Goal: Book appointment/travel/reservation: Book appointment/travel/reservation

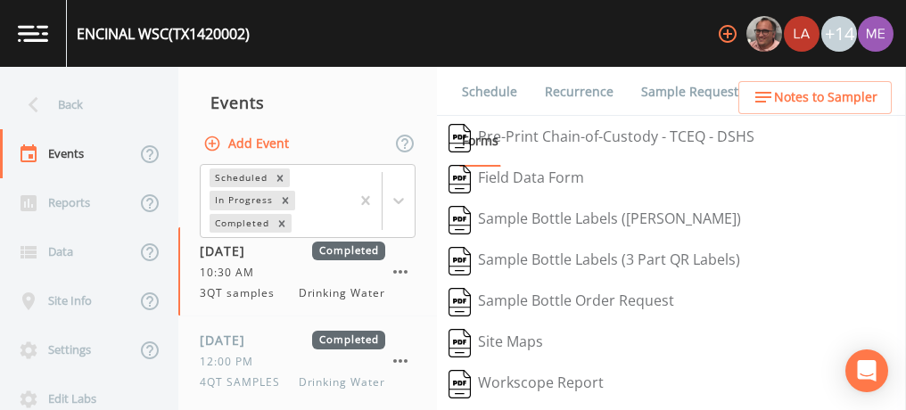
scroll to position [425, 0]
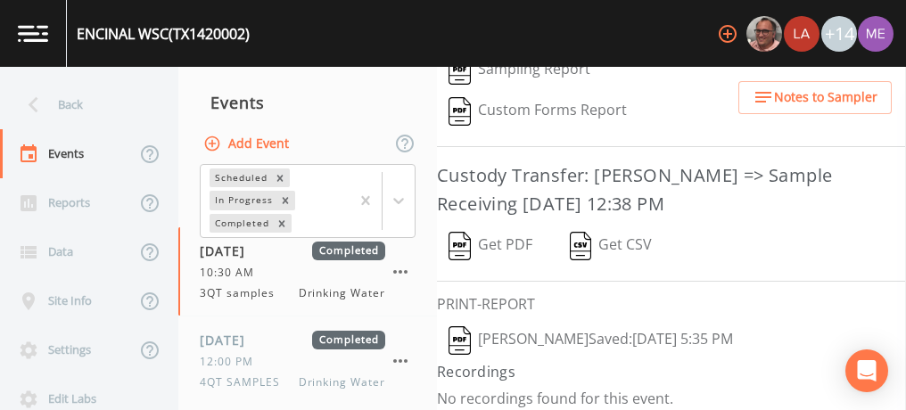
click at [87, 34] on div "ENCINAL WSC (TX1420002)" at bounding box center [163, 33] width 173 height 21
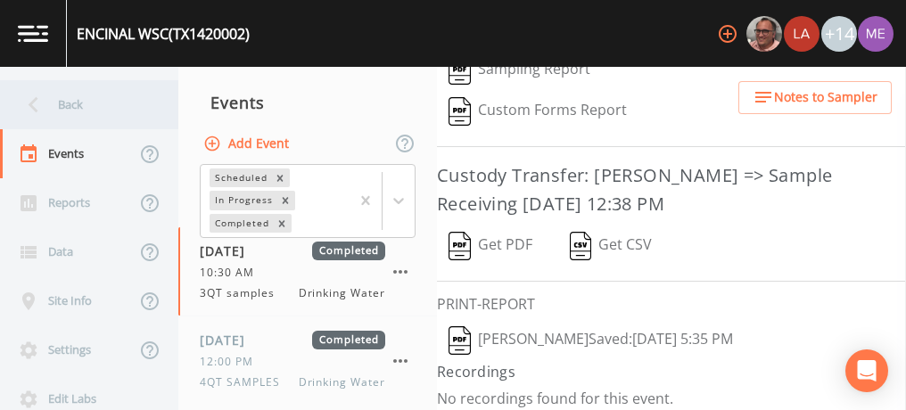
click at [54, 102] on div "Back" at bounding box center [80, 104] width 161 height 49
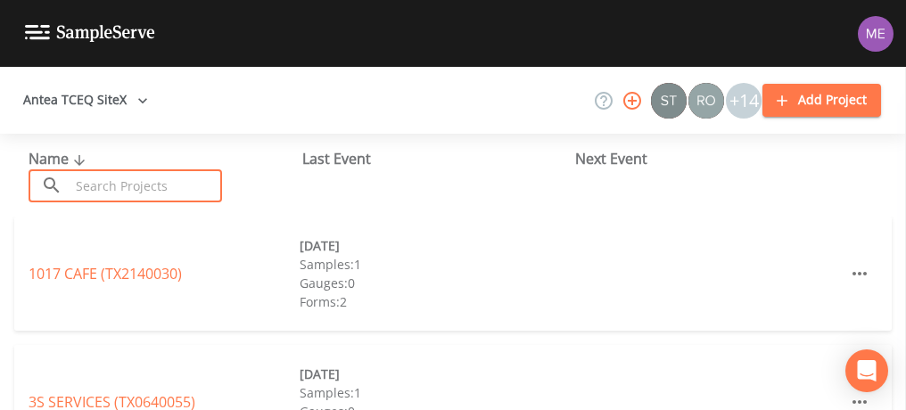
click at [163, 184] on input "text" at bounding box center [146, 185] width 152 height 33
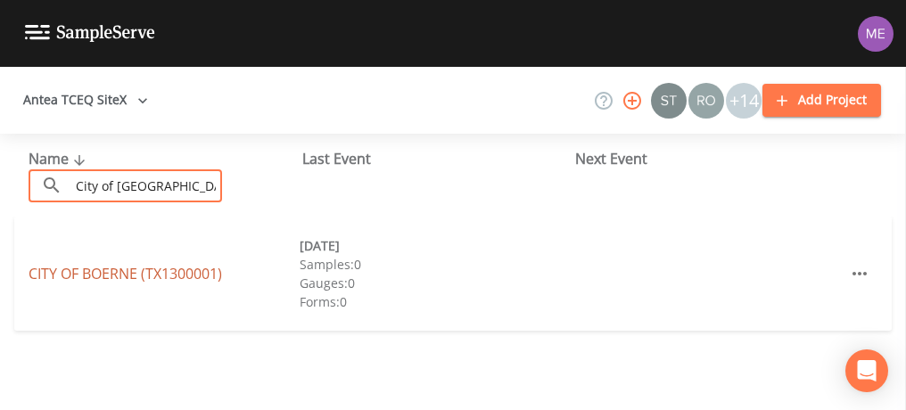
type input "City of [GEOGRAPHIC_DATA]"
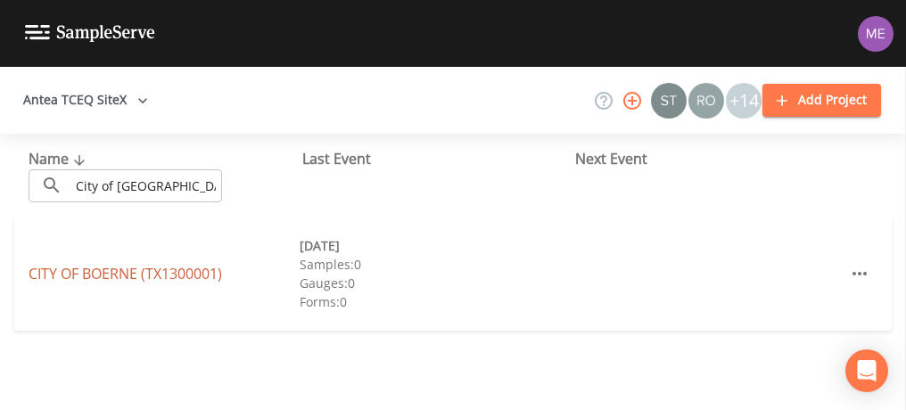
click at [69, 274] on link "CITY OF [GEOGRAPHIC_DATA] (TX1300001)" at bounding box center [126, 274] width 194 height 20
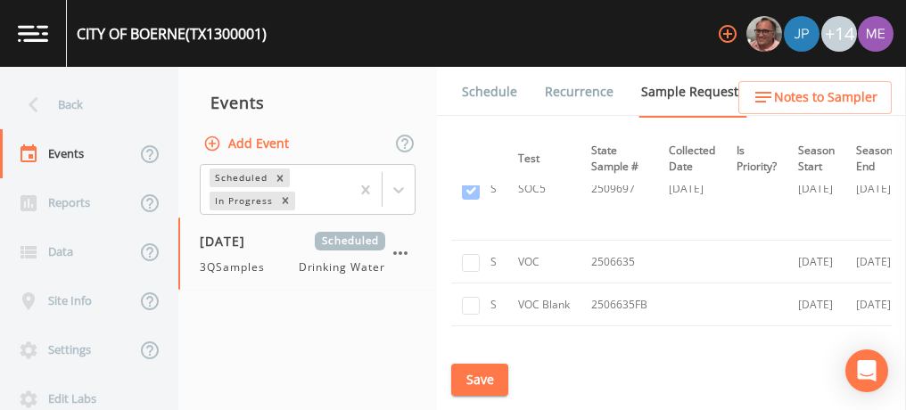
scroll to position [4380, 311]
click at [473, 255] on input "checkbox" at bounding box center [471, 264] width 18 height 18
checkbox input "true"
click at [474, 298] on input "checkbox" at bounding box center [471, 307] width 18 height 18
checkbox input "true"
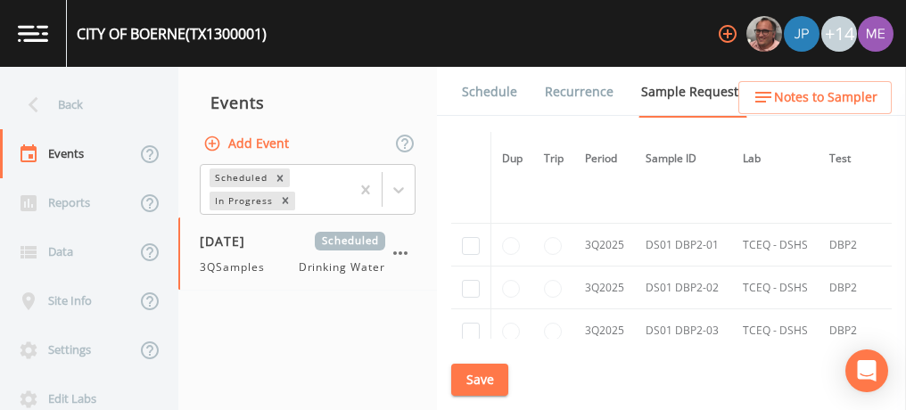
scroll to position [6826, 0]
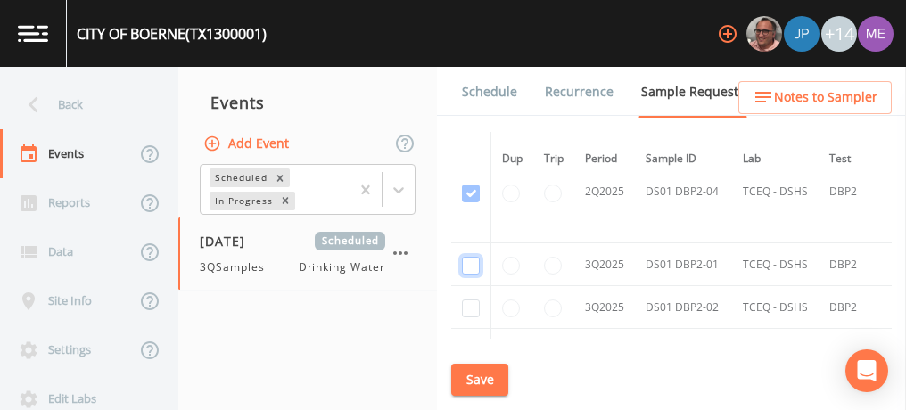
click at [465, 257] on input "checkbox" at bounding box center [471, 266] width 18 height 18
checkbox input "true"
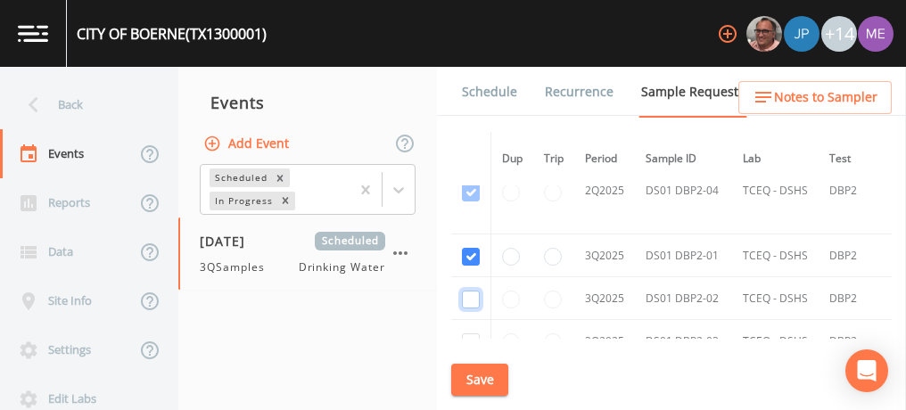
click at [468, 291] on input "checkbox" at bounding box center [471, 300] width 18 height 18
checkbox input "true"
click at [468, 334] on input "checkbox" at bounding box center [471, 343] width 18 height 18
checkbox input "true"
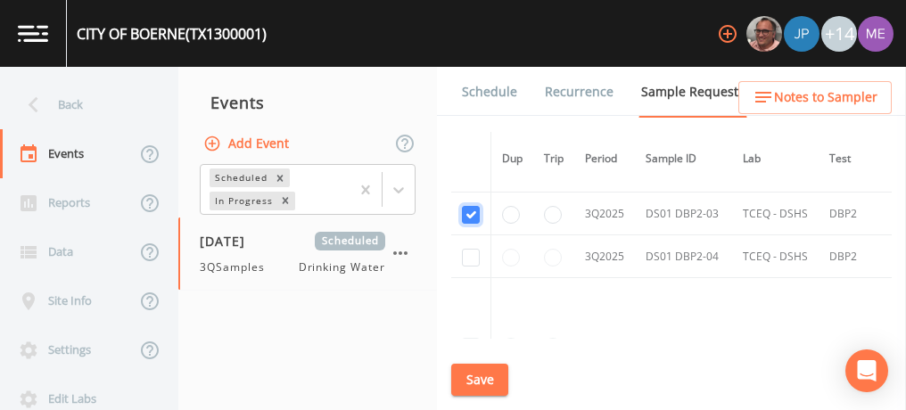
scroll to position [6166, 0]
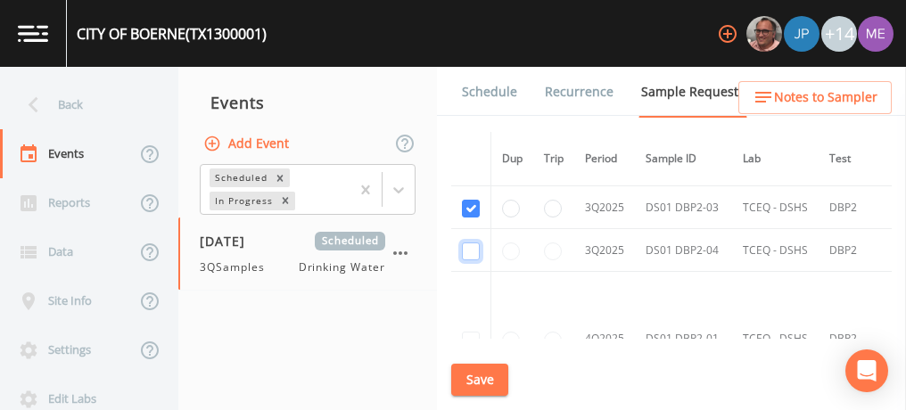
click at [471, 243] on input "checkbox" at bounding box center [471, 252] width 18 height 18
checkbox input "true"
click at [474, 380] on button "Save" at bounding box center [479, 380] width 57 height 33
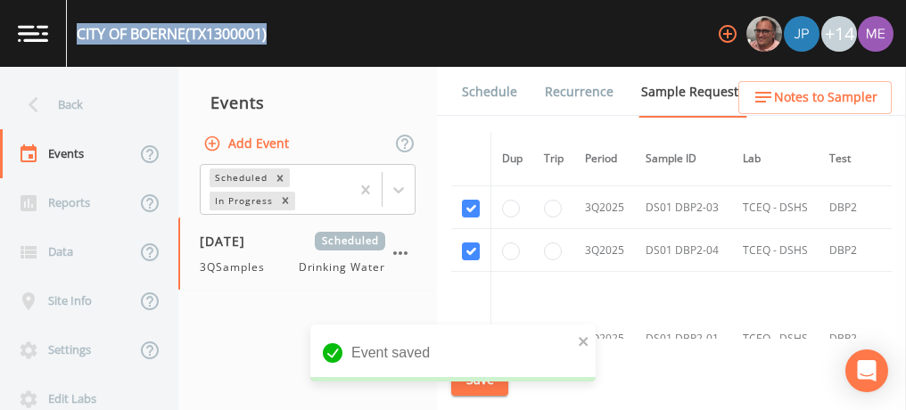
drag, startPoint x: 80, startPoint y: 31, endPoint x: 289, endPoint y: 37, distance: 208.8
click at [289, 37] on div "CITY OF [GEOGRAPHIC_DATA] (TX1300001) +14" at bounding box center [453, 33] width 906 height 67
copy div "CITY OF [GEOGRAPHIC_DATA] (TX1300001)"
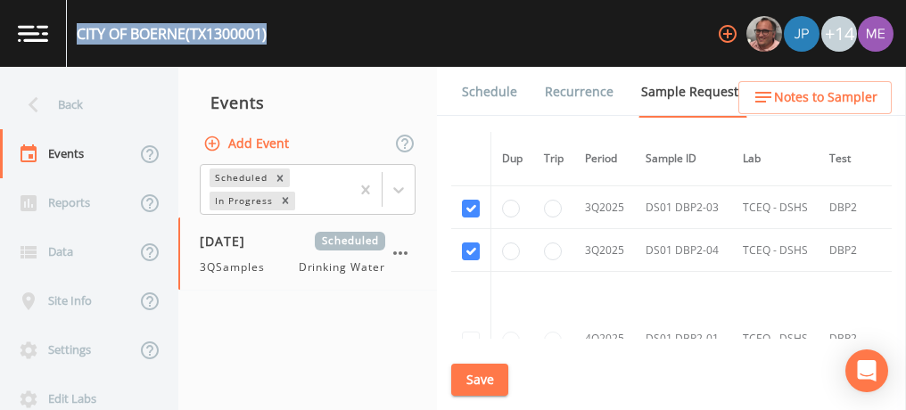
click at [490, 375] on button "Save" at bounding box center [479, 380] width 57 height 33
click at [489, 87] on link "Schedule" at bounding box center [489, 92] width 61 height 50
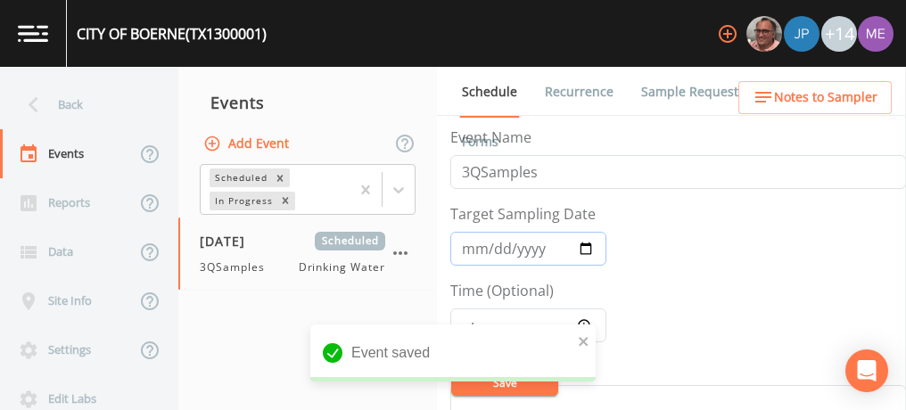
click at [471, 249] on input "[DATE]" at bounding box center [528, 249] width 156 height 34
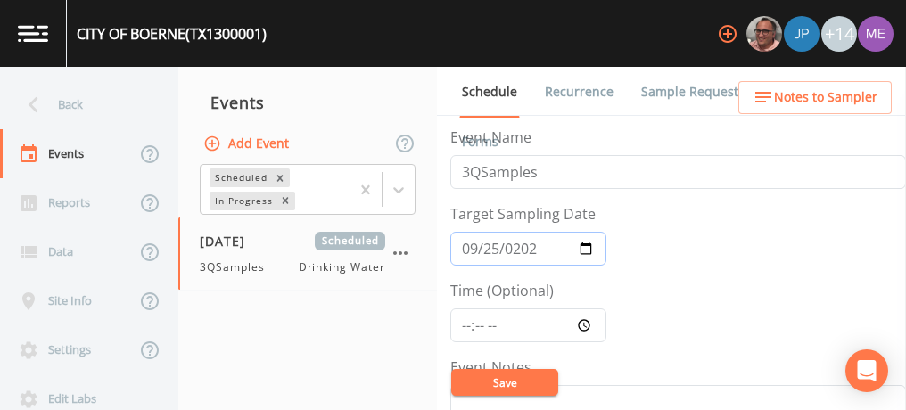
type input "[DATE]"
click at [463, 325] on input "Time (Optional)" at bounding box center [528, 326] width 156 height 34
type input "09:00"
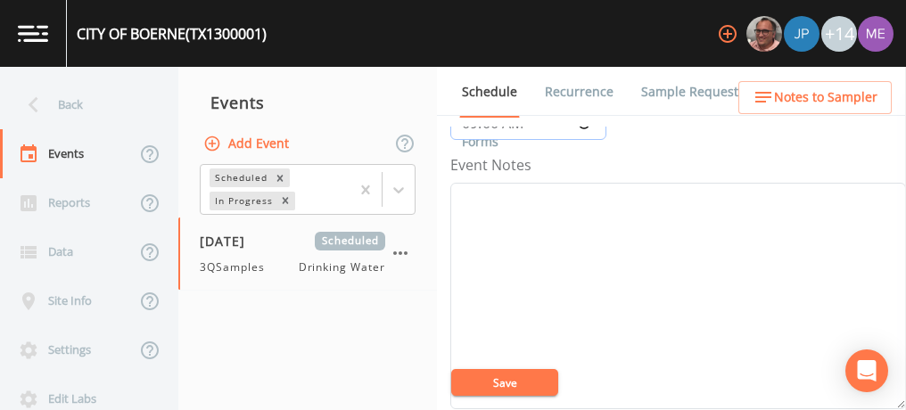
scroll to position [202, 0]
click at [487, 237] on textarea "Event Notes" at bounding box center [678, 297] width 456 height 227
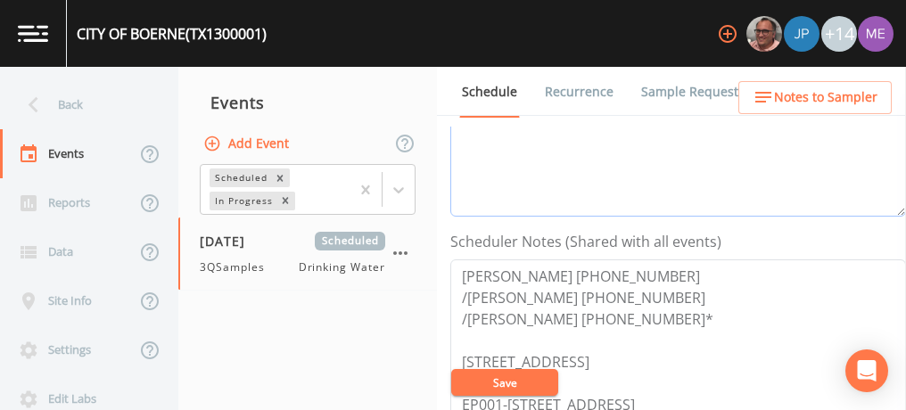
scroll to position [403, 0]
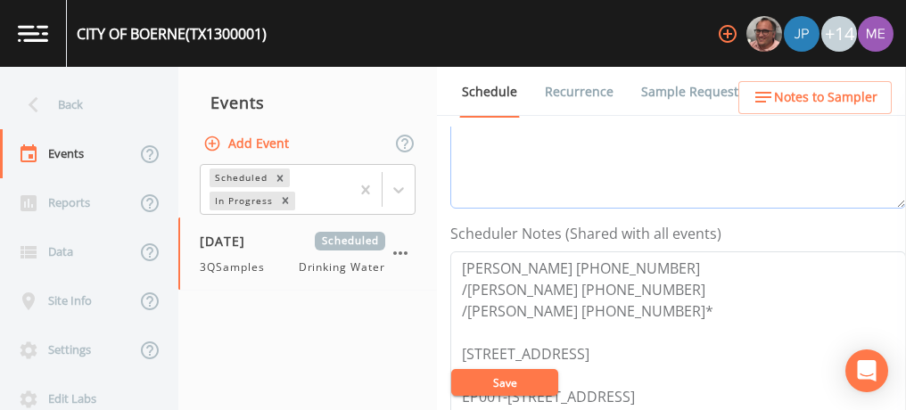
type textarea "confirmed with [PERSON_NAME] 9/15"
click at [501, 392] on button "Save" at bounding box center [504, 382] width 107 height 27
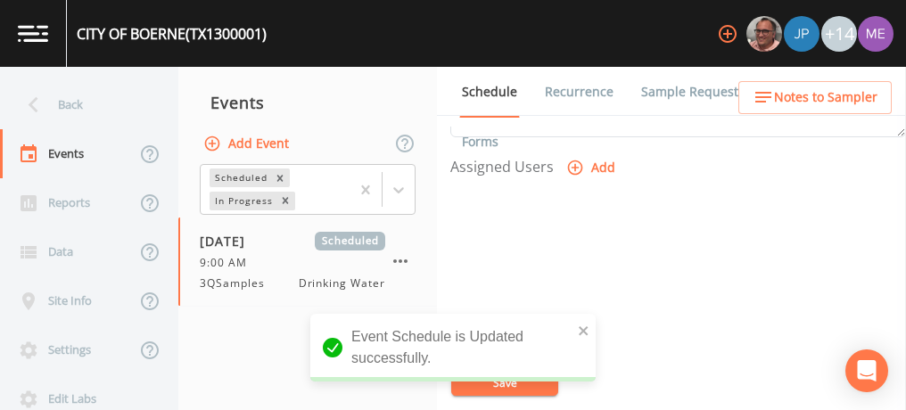
scroll to position [751, 0]
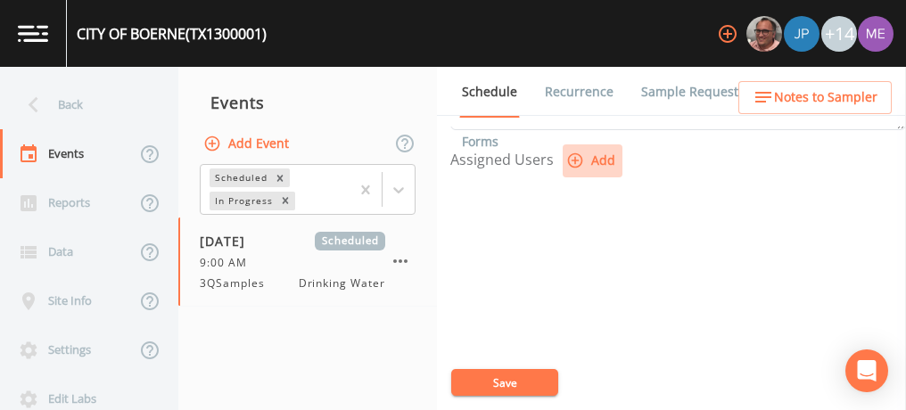
click at [594, 155] on button "Add" at bounding box center [593, 160] width 60 height 33
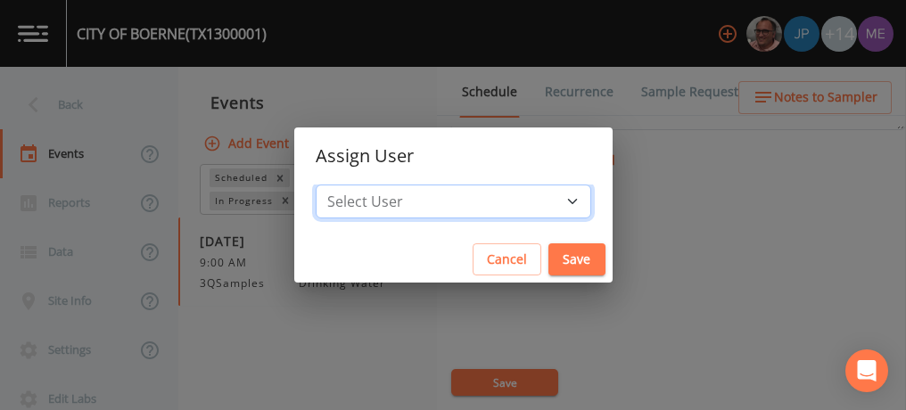
click at [548, 197] on select "Select User [PERSON_NAME] [PERSON_NAME] [PERSON_NAME] [PERSON_NAME] [PERSON_NAM…" at bounding box center [454, 202] width 276 height 34
select select "6518b6a0-c5fa-4d0f-8e3d-fc6e8623860b"
click at [342, 185] on select "Select User [PERSON_NAME] [PERSON_NAME] [PERSON_NAME] [PERSON_NAME] [PERSON_NAM…" at bounding box center [454, 202] width 276 height 34
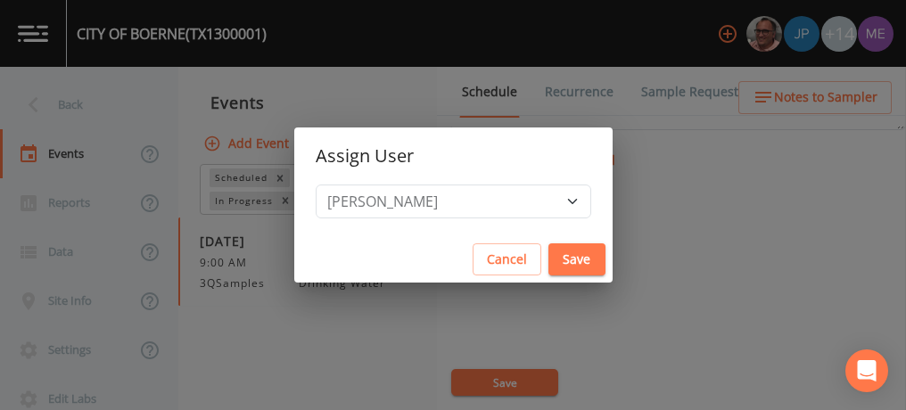
click at [550, 263] on button "Save" at bounding box center [576, 259] width 57 height 33
select select
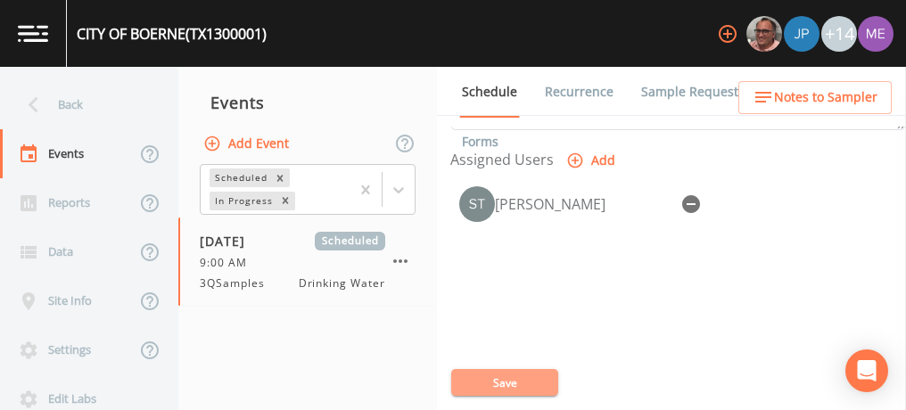
click at [512, 383] on button "Save" at bounding box center [504, 382] width 107 height 27
click at [669, 86] on link "Sample Requests" at bounding box center [693, 92] width 109 height 50
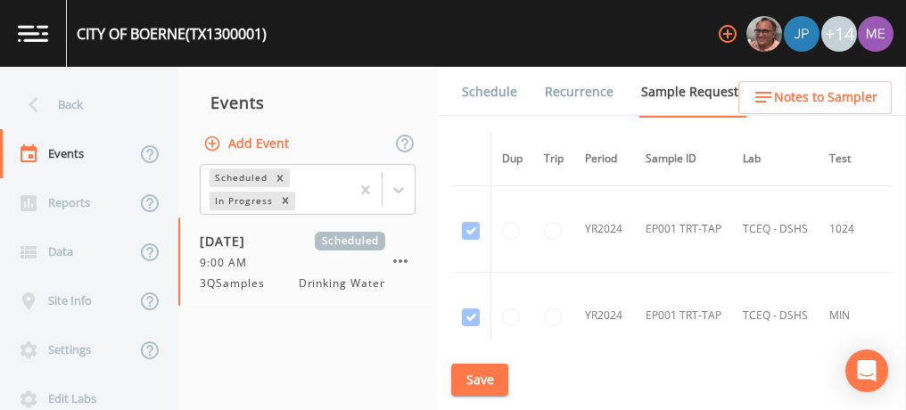
click at [502, 95] on link "Schedule" at bounding box center [489, 92] width 61 height 50
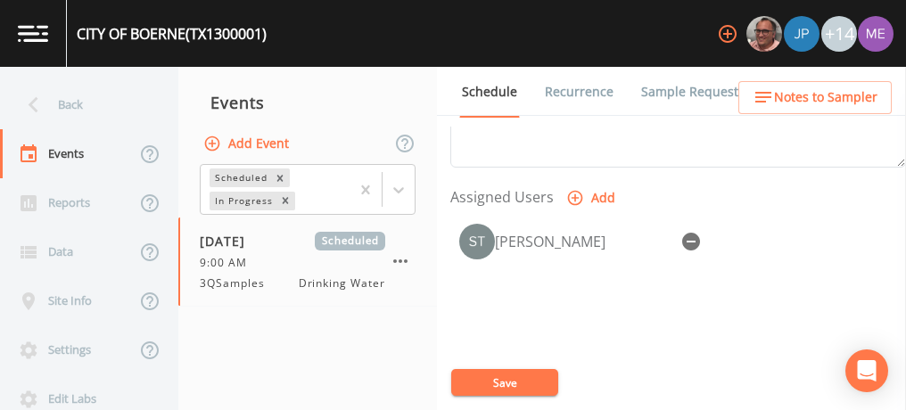
scroll to position [714, 0]
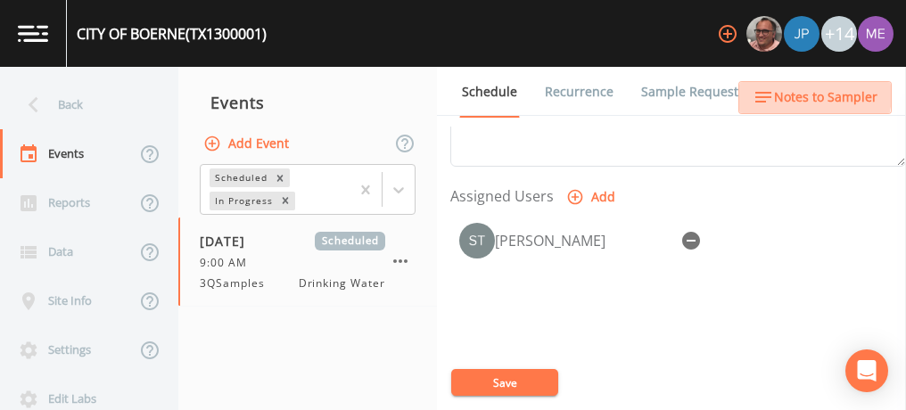
click at [781, 92] on span "Notes to Sampler" at bounding box center [825, 98] width 103 height 22
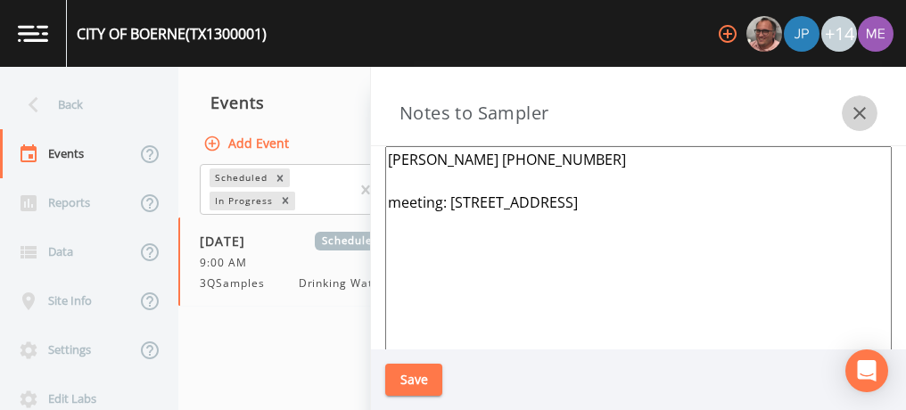
click at [860, 112] on icon "button" at bounding box center [859, 113] width 12 height 12
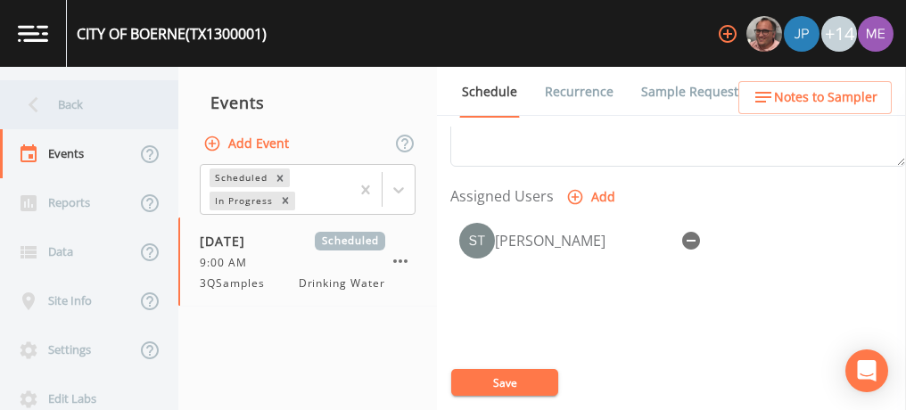
click at [71, 111] on div "Back" at bounding box center [80, 104] width 161 height 49
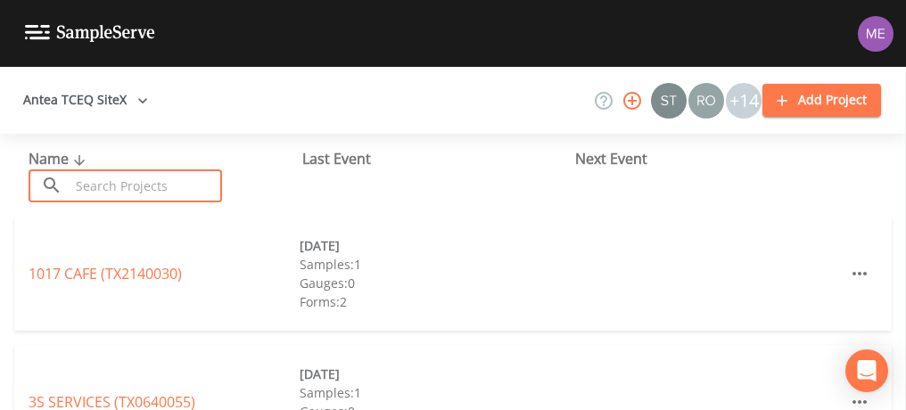
click at [98, 180] on input "text" at bounding box center [146, 185] width 152 height 33
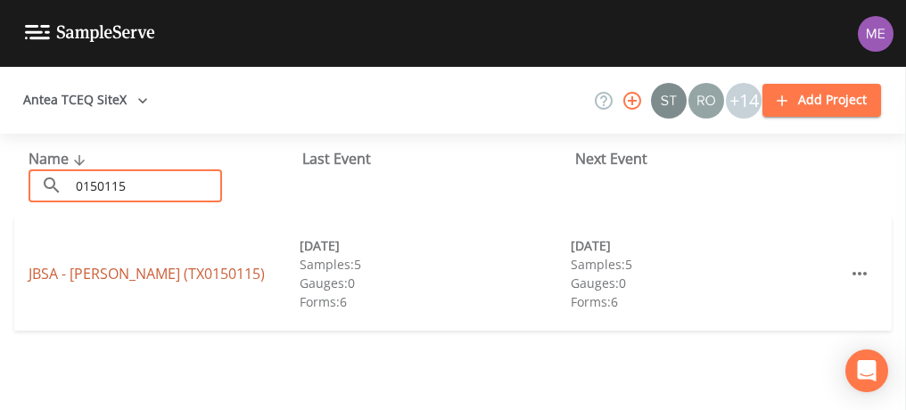
type input "0150115"
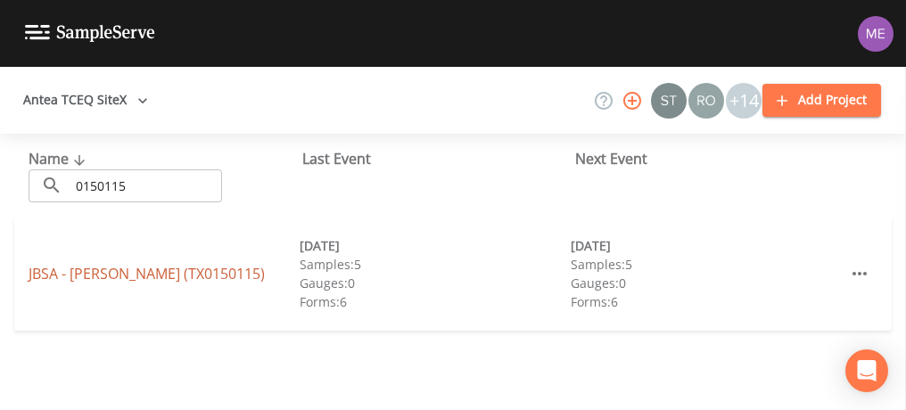
click at [142, 272] on link "JBSA - [GEOGRAPHIC_DATA] ([GEOGRAPHIC_DATA])" at bounding box center [147, 274] width 236 height 20
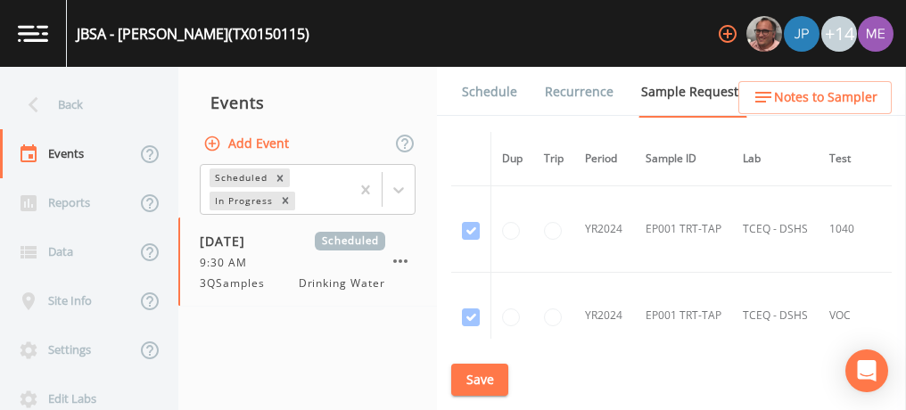
click at [487, 91] on link "Schedule" at bounding box center [489, 92] width 61 height 50
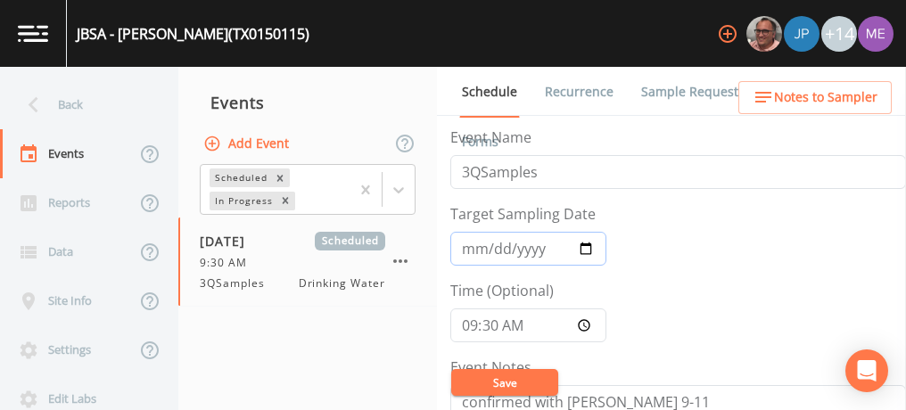
click at [492, 249] on input "[DATE]" at bounding box center [528, 249] width 156 height 34
type input "[DATE]"
click at [489, 323] on input "09:30:00" at bounding box center [528, 326] width 156 height 34
type input "09:00"
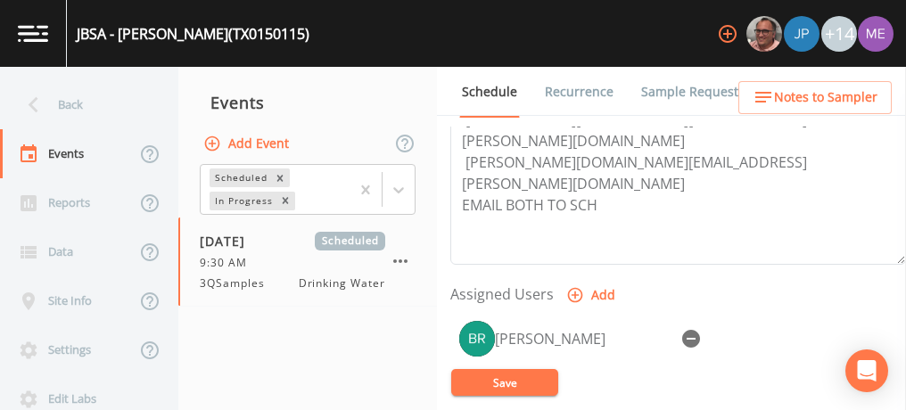
scroll to position [625, 0]
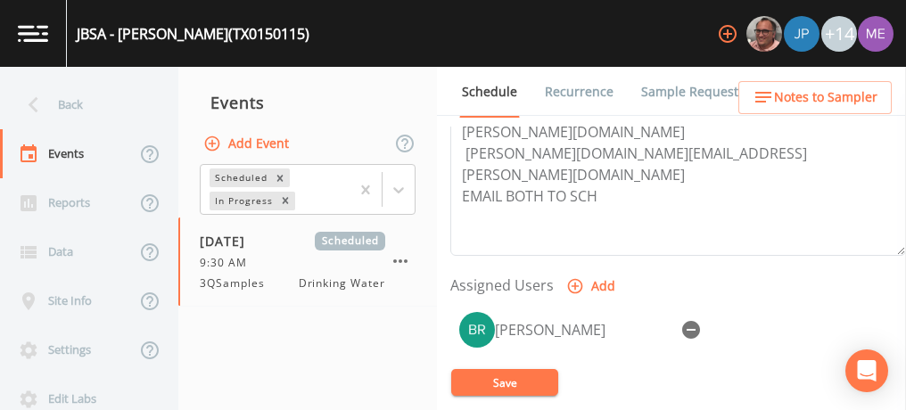
click at [688, 323] on icon "button" at bounding box center [691, 330] width 18 height 18
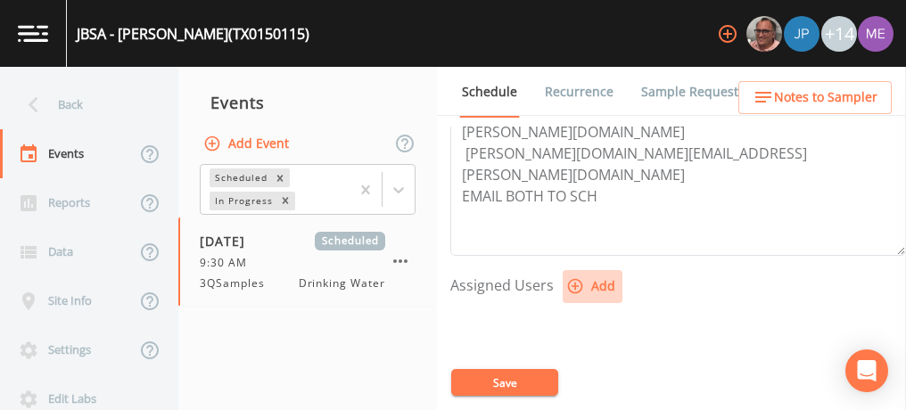
click at [600, 275] on button "Add" at bounding box center [593, 286] width 60 height 33
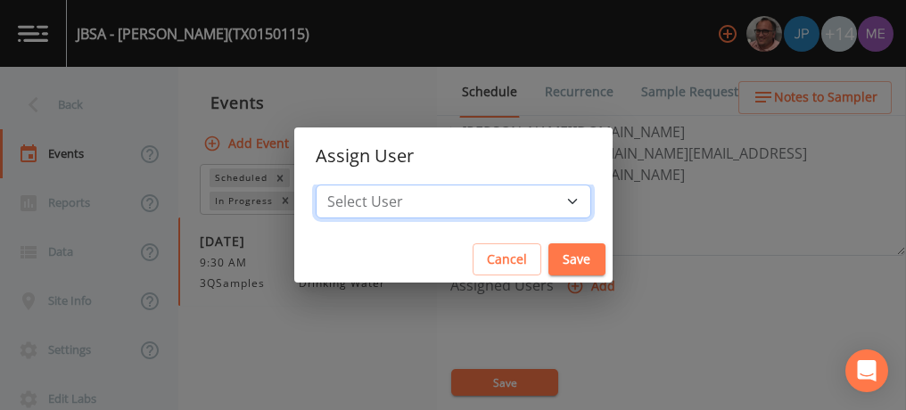
click at [549, 205] on select "Select User [PERSON_NAME] [PERSON_NAME] [PERSON_NAME] [PERSON_NAME] [PERSON_NAM…" at bounding box center [454, 202] width 276 height 34
select select "6518b6a0-c5fa-4d0f-8e3d-fc6e8623860b"
click at [342, 185] on select "Select User [PERSON_NAME] [PERSON_NAME] [PERSON_NAME] [PERSON_NAME] [PERSON_NAM…" at bounding box center [454, 202] width 276 height 34
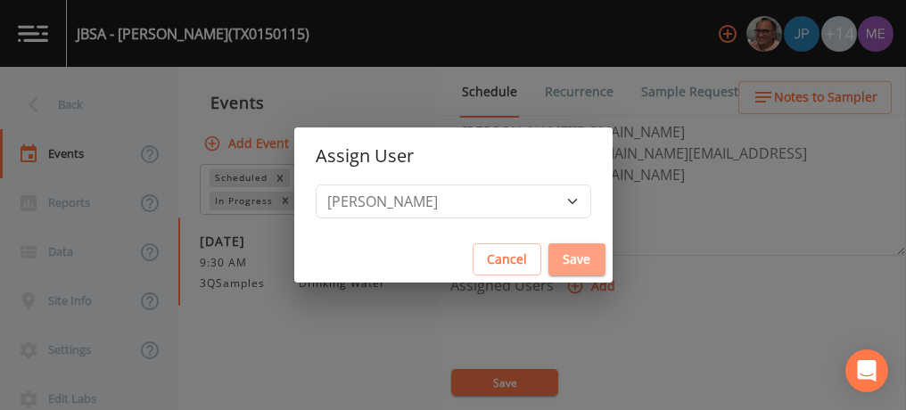
click at [548, 256] on button "Save" at bounding box center [576, 259] width 57 height 33
select select
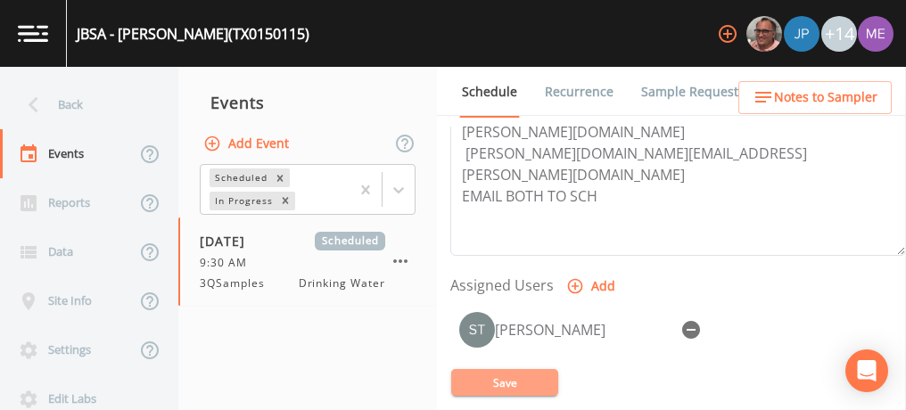
click at [515, 376] on button "Save" at bounding box center [504, 382] width 107 height 27
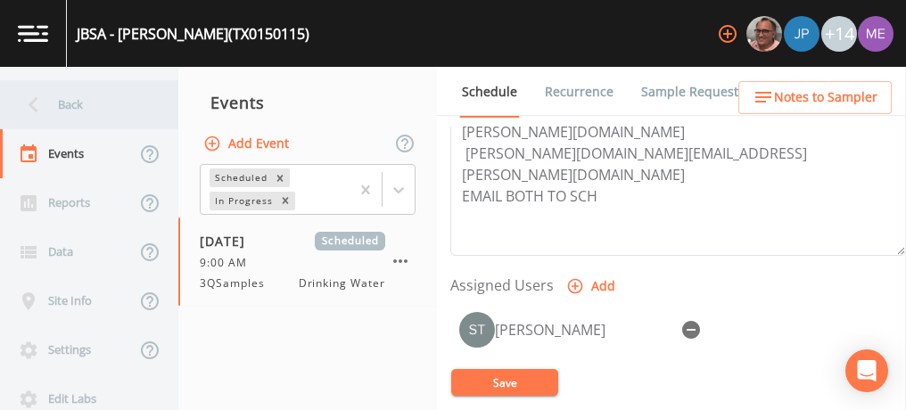
click at [77, 104] on div "Back" at bounding box center [80, 104] width 161 height 49
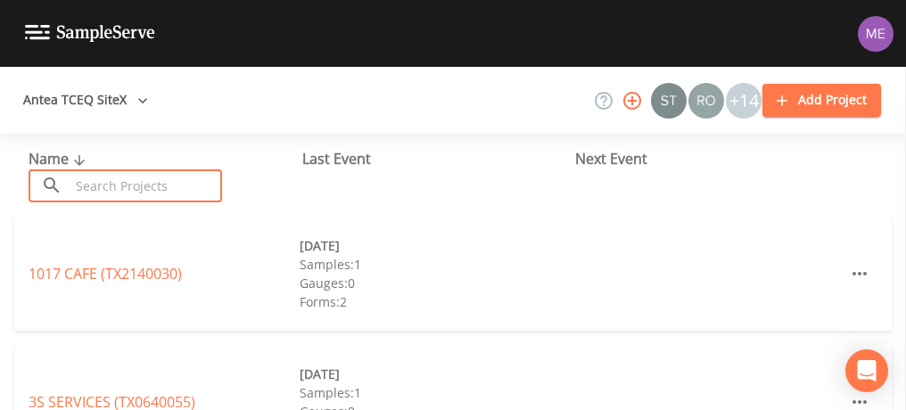
click at [111, 182] on input "text" at bounding box center [146, 185] width 152 height 33
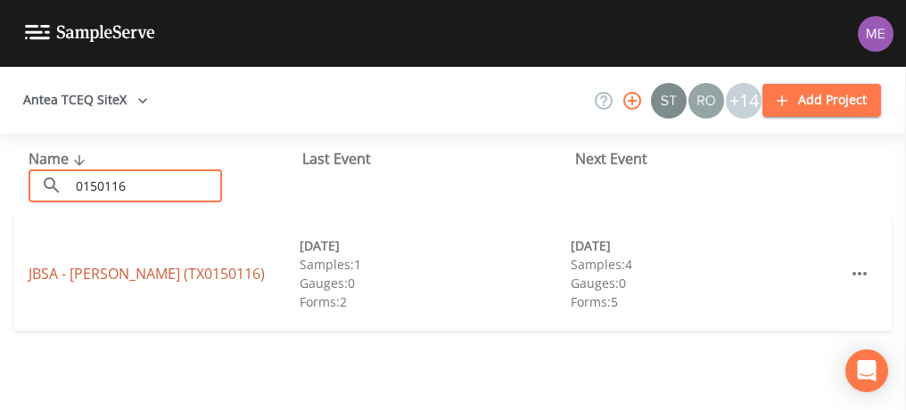
type input "0150116"
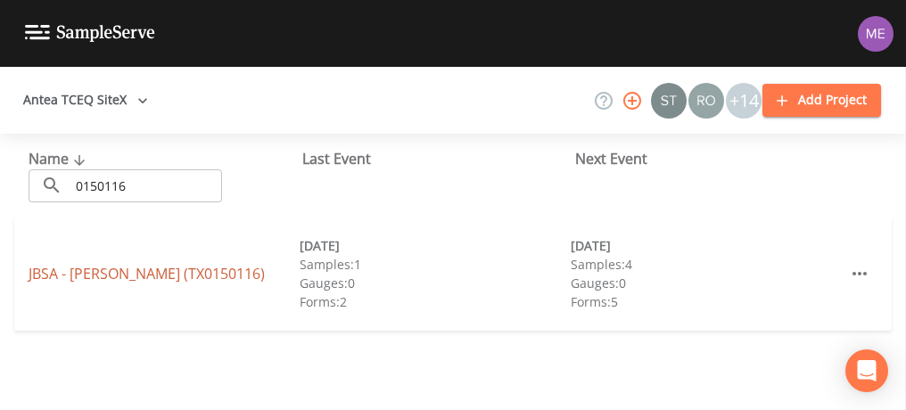
click at [146, 274] on link "JBSA - [PERSON_NAME] ([GEOGRAPHIC_DATA])" at bounding box center [147, 274] width 236 height 20
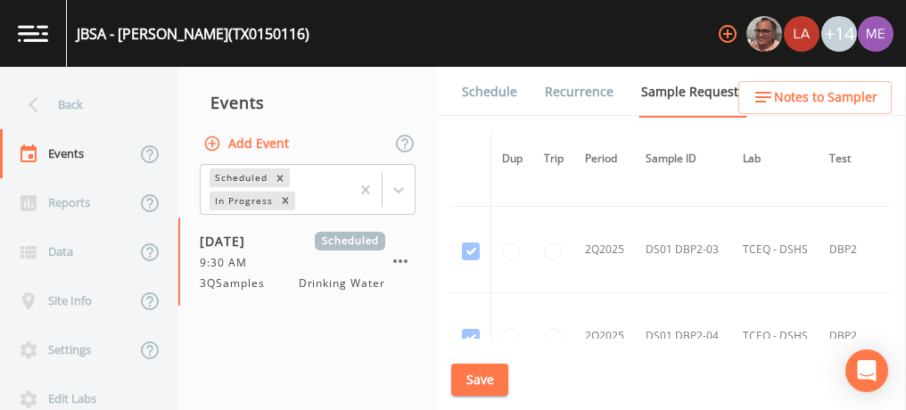
scroll to position [4573, 0]
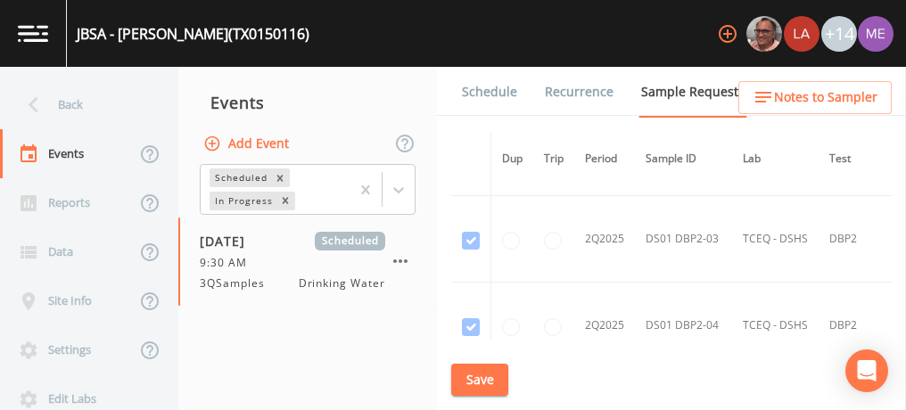
click at [483, 94] on link "Schedule" at bounding box center [489, 92] width 61 height 50
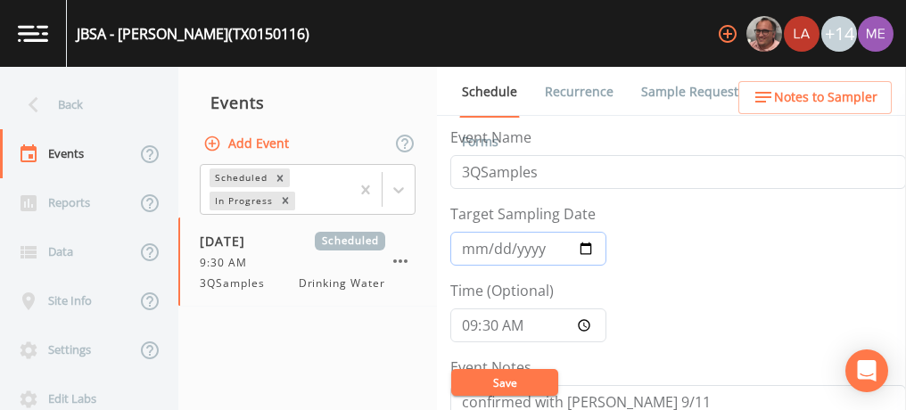
click at [490, 245] on input "[DATE]" at bounding box center [528, 249] width 156 height 34
type input "[DATE]"
click at [489, 318] on input "09:30:00" at bounding box center [528, 326] width 156 height 34
type input "09:00"
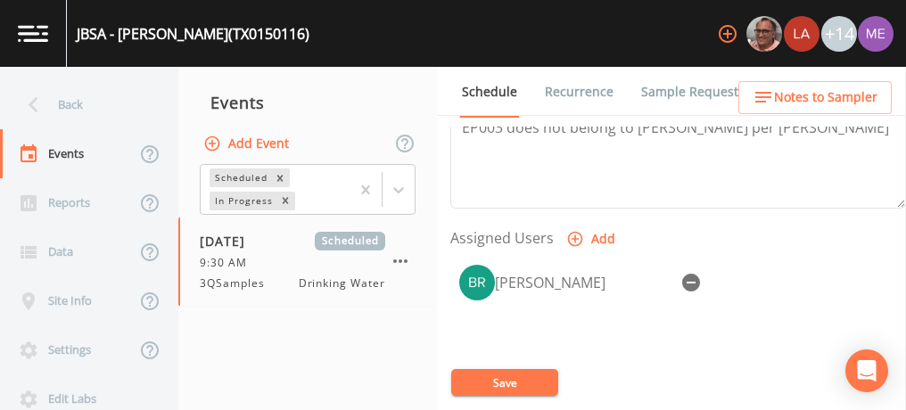
scroll to position [673, 0]
click at [691, 276] on icon "button" at bounding box center [691, 282] width 18 height 18
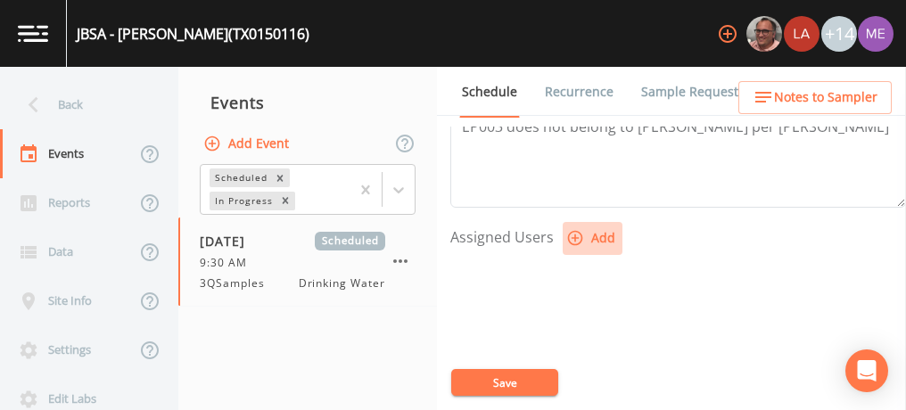
click at [573, 231] on icon "button" at bounding box center [575, 238] width 15 height 15
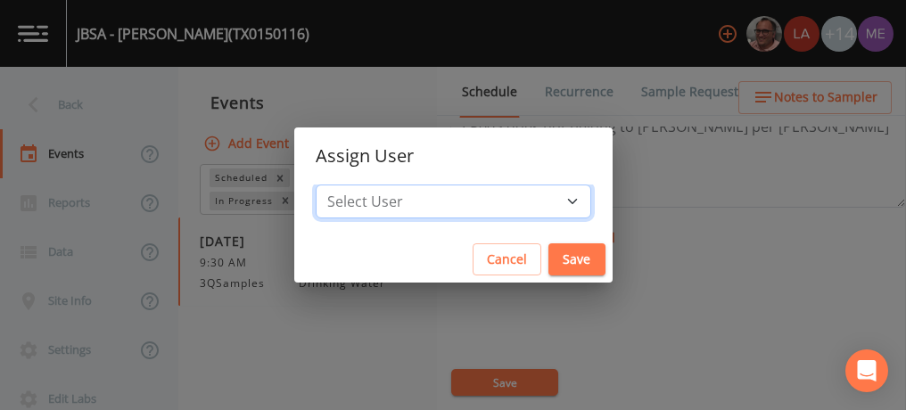
click at [548, 208] on select "Select User [PERSON_NAME] [PERSON_NAME] [PERSON_NAME] [PERSON_NAME] [PERSON_NAM…" at bounding box center [454, 202] width 276 height 34
select select "6518b6a0-c5fa-4d0f-8e3d-fc6e8623860b"
click at [342, 185] on select "Select User [PERSON_NAME] [PERSON_NAME] [PERSON_NAME] [PERSON_NAME] [PERSON_NAM…" at bounding box center [454, 202] width 276 height 34
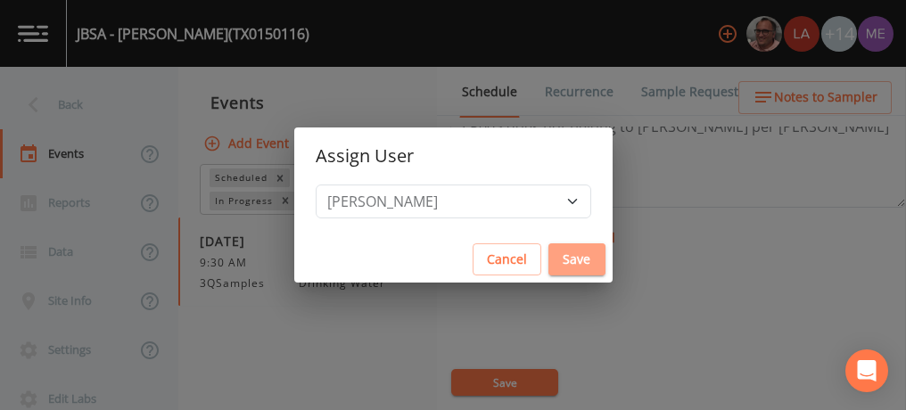
click at [555, 259] on button "Save" at bounding box center [576, 259] width 57 height 33
select select
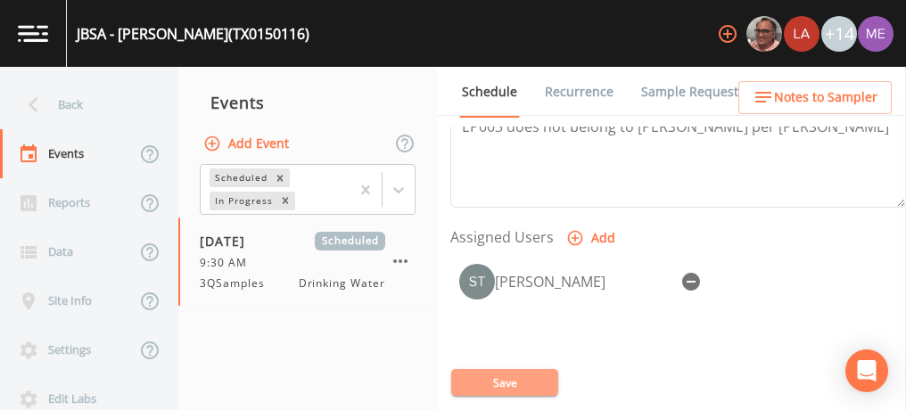
click at [523, 374] on button "Save" at bounding box center [504, 382] width 107 height 27
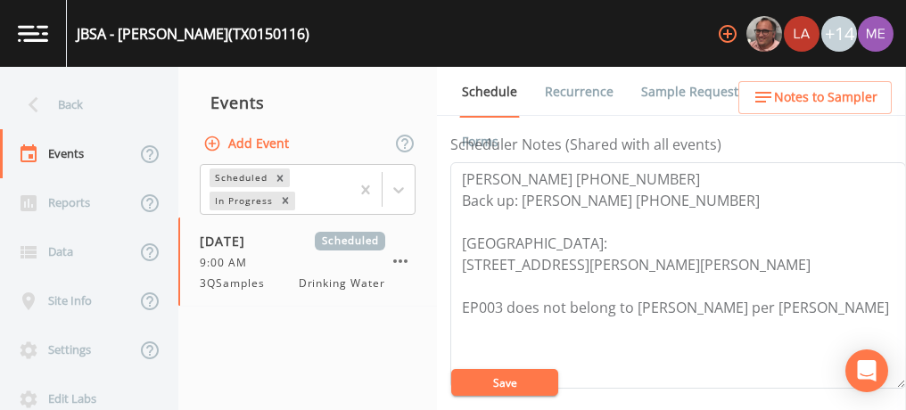
scroll to position [489, 0]
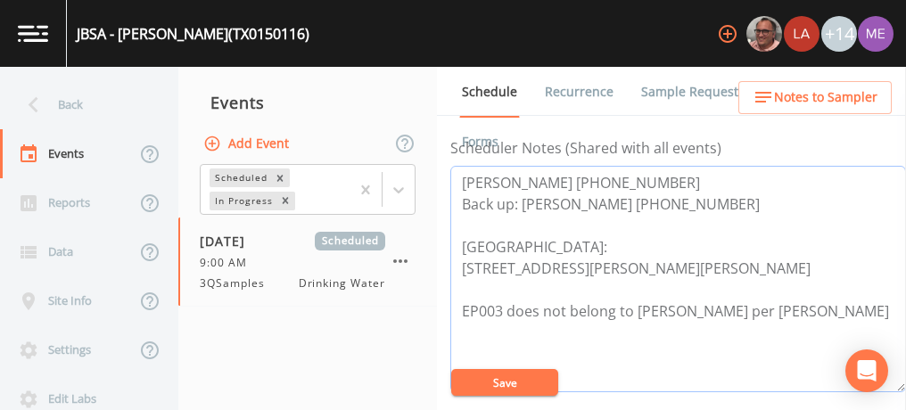
drag, startPoint x: 463, startPoint y: 175, endPoint x: 632, endPoint y: 177, distance: 169.5
click at [632, 177] on textarea "[PERSON_NAME] [PHONE_NUMBER] Back up: [PERSON_NAME] [PHONE_NUMBER] [GEOGRAPHIC_…" at bounding box center [678, 279] width 456 height 227
click at [462, 175] on textarea "[PERSON_NAME] [PHONE_NUMBER] Back up: [PERSON_NAME] [PHONE_NUMBER] [GEOGRAPHIC_…" at bounding box center [678, 279] width 456 height 227
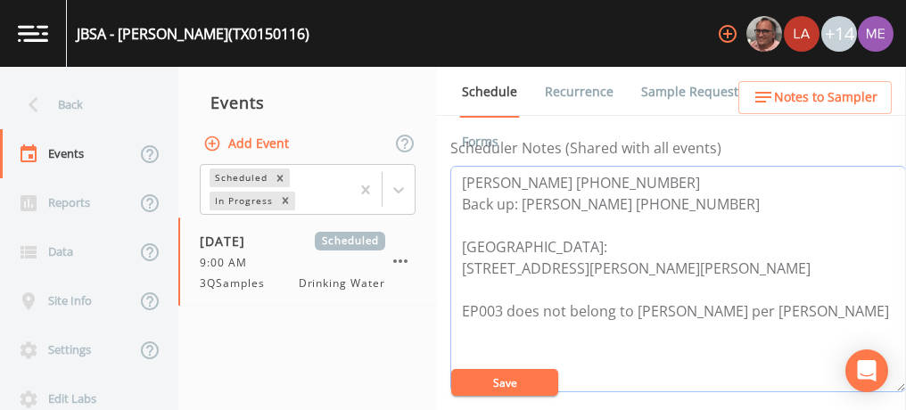
drag, startPoint x: 462, startPoint y: 175, endPoint x: 647, endPoint y: 175, distance: 184.6
click at [647, 175] on textarea "[PERSON_NAME] [PHONE_NUMBER] Back up: [PERSON_NAME] [PHONE_NUMBER] [GEOGRAPHIC_…" at bounding box center [678, 279] width 456 height 227
